Goal: Check status: Check status

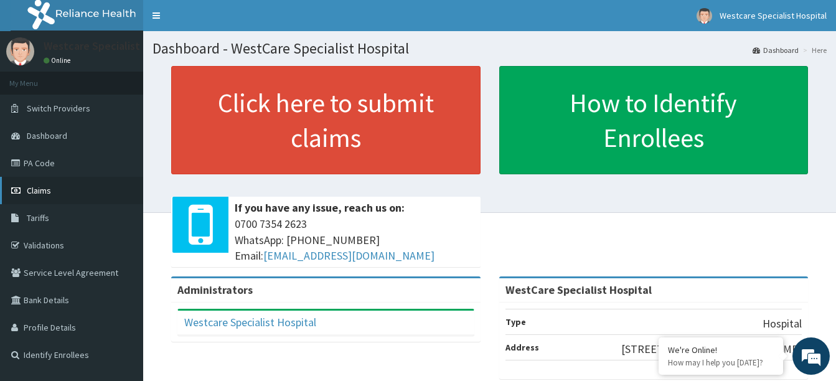
click at [42, 194] on span "Claims" at bounding box center [39, 190] width 24 height 11
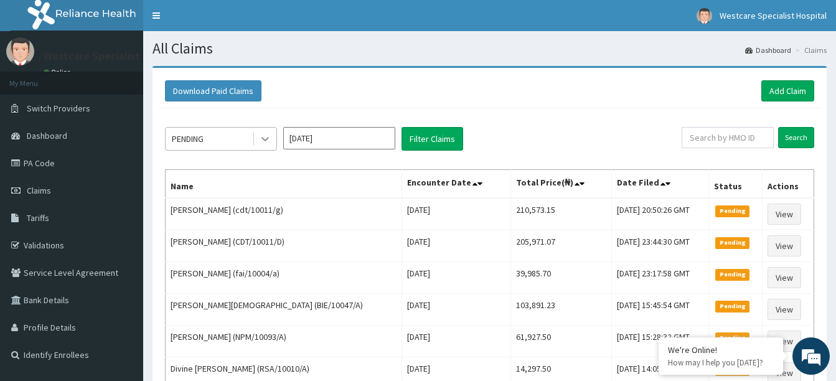
click at [269, 139] on icon at bounding box center [265, 139] width 12 height 12
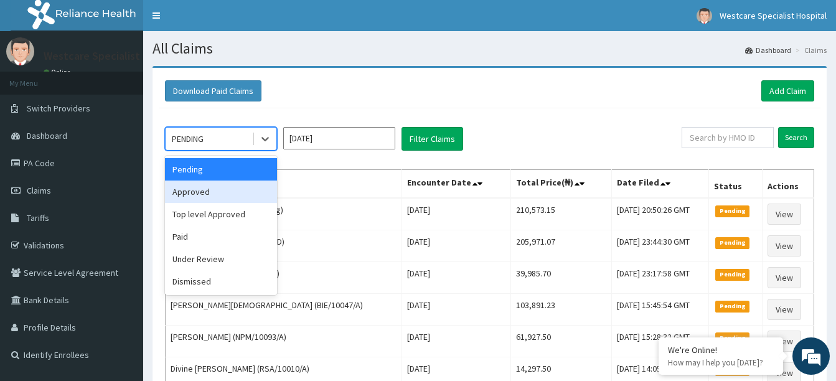
click at [222, 185] on div "Approved" at bounding box center [221, 191] width 112 height 22
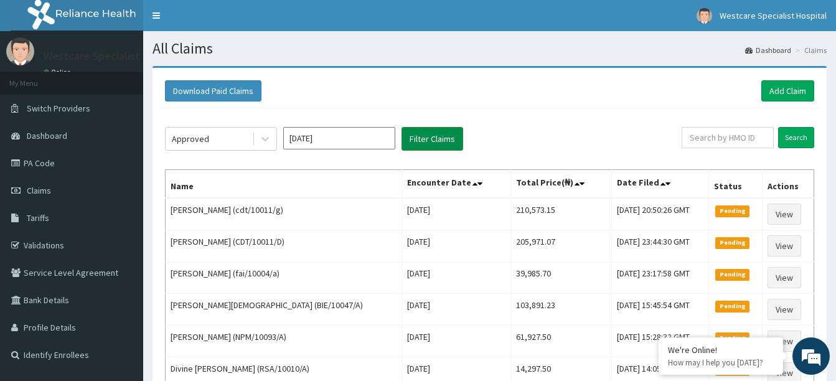
click at [411, 138] on button "Filter Claims" at bounding box center [432, 139] width 62 height 24
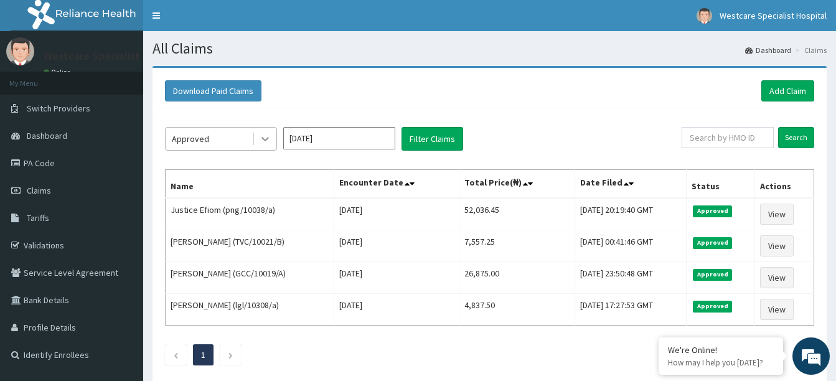
click at [265, 145] on icon at bounding box center [265, 139] width 12 height 12
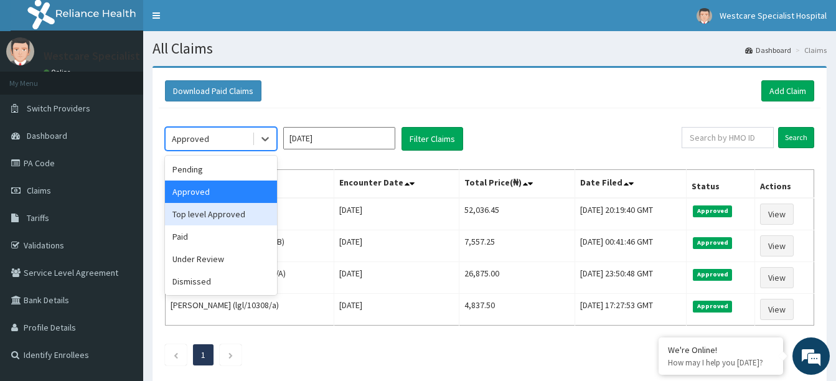
click at [205, 215] on div "Top level Approved" at bounding box center [221, 214] width 112 height 22
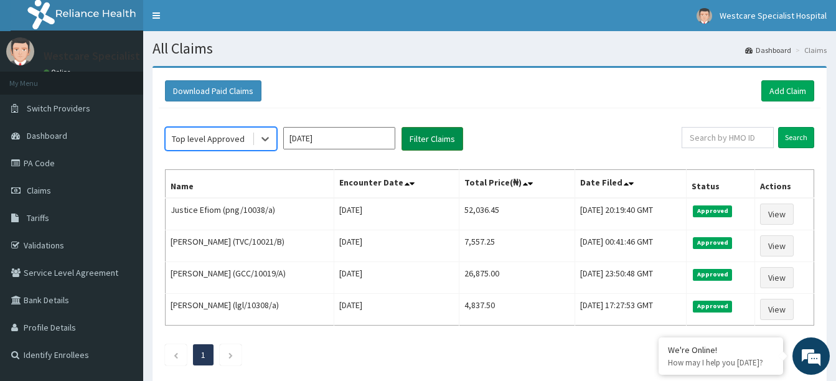
click at [431, 151] on button "Filter Claims" at bounding box center [432, 139] width 62 height 24
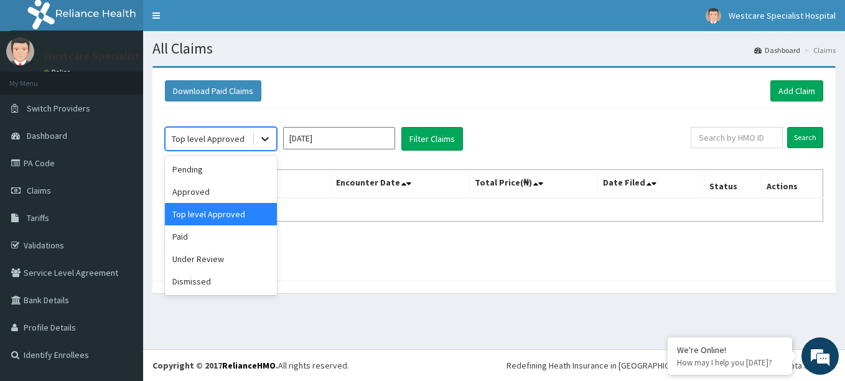
click at [260, 141] on icon at bounding box center [265, 139] width 12 height 12
click at [221, 240] on div "Paid" at bounding box center [221, 236] width 112 height 22
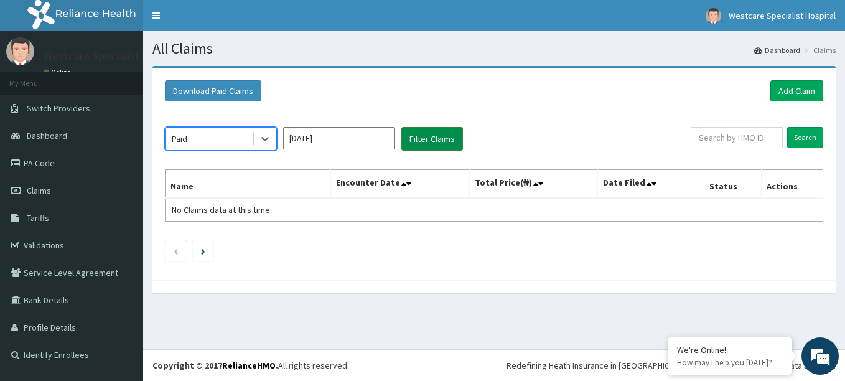
click at [414, 138] on button "Filter Claims" at bounding box center [432, 139] width 62 height 24
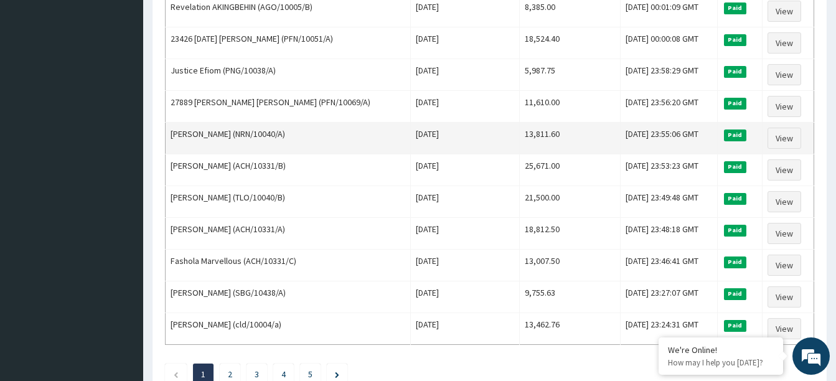
scroll to position [1530, 0]
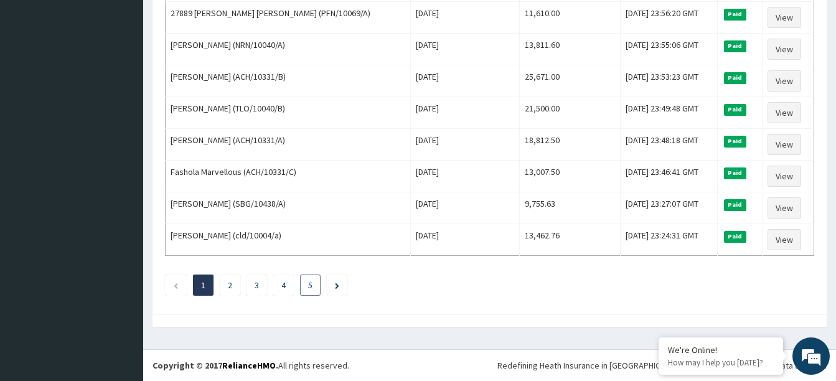
click at [314, 284] on li "5" at bounding box center [310, 284] width 21 height 21
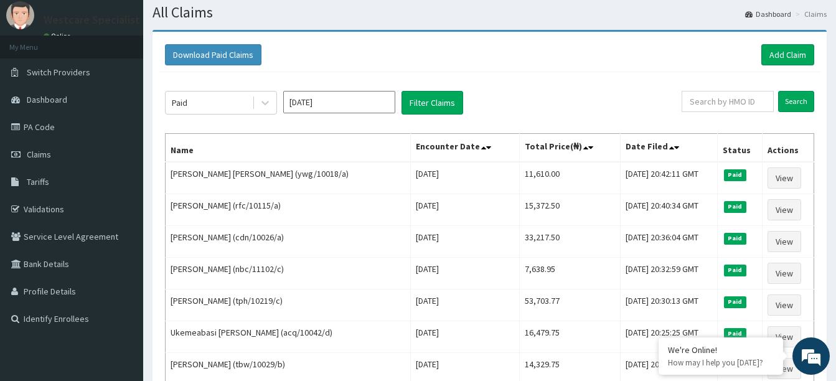
scroll to position [0, 0]
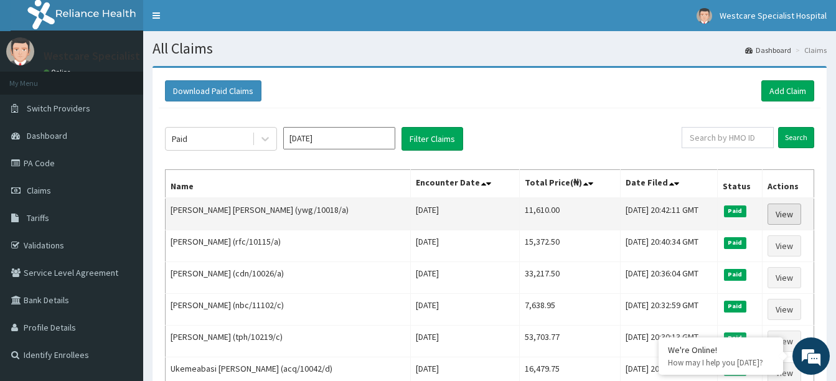
click at [777, 215] on link "View" at bounding box center [784, 214] width 34 height 21
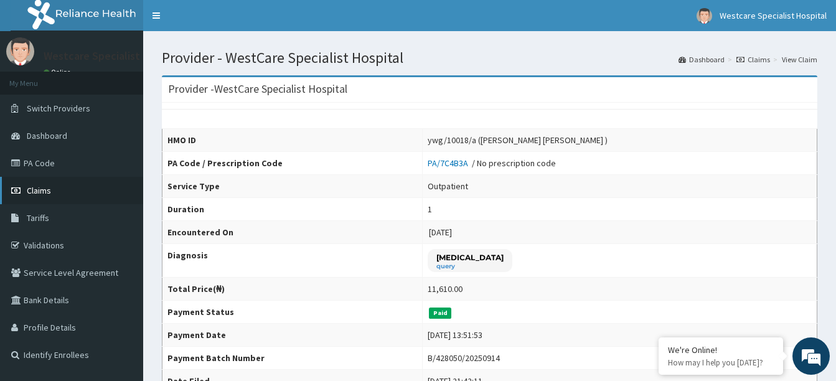
click at [50, 196] on link "Claims" at bounding box center [71, 190] width 143 height 27
